Goal: Navigation & Orientation: Find specific page/section

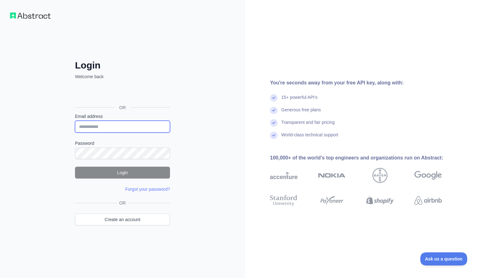
type input "**********"
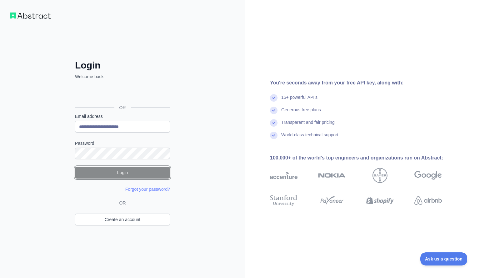
click at [108, 177] on button "Login" at bounding box center [122, 173] width 95 height 12
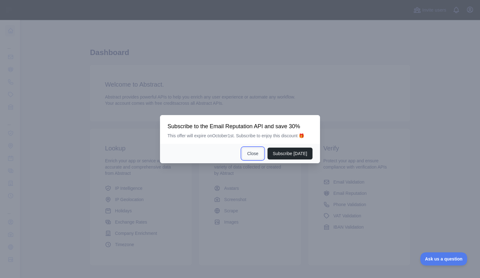
click at [254, 152] on button "Close" at bounding box center [253, 154] width 22 height 12
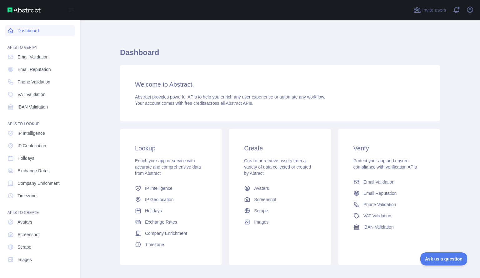
click at [31, 27] on link "Dashboard" at bounding box center [40, 30] width 70 height 11
